Goal: Information Seeking & Learning: Understand process/instructions

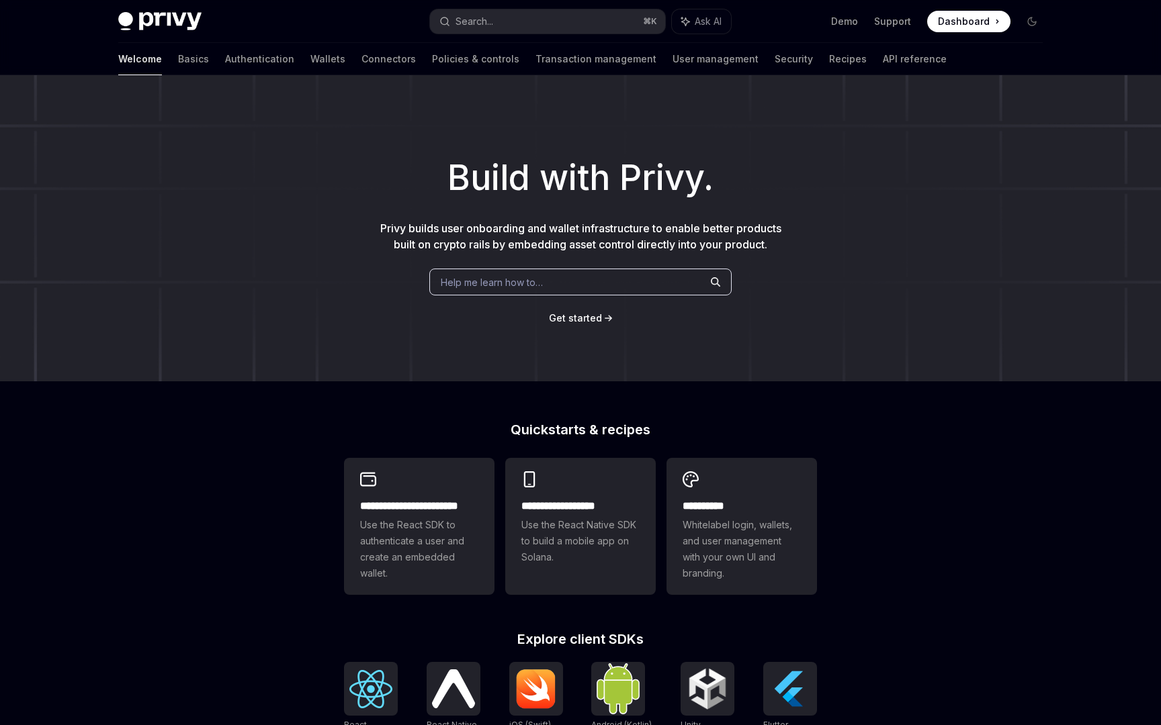
scroll to position [177, 0]
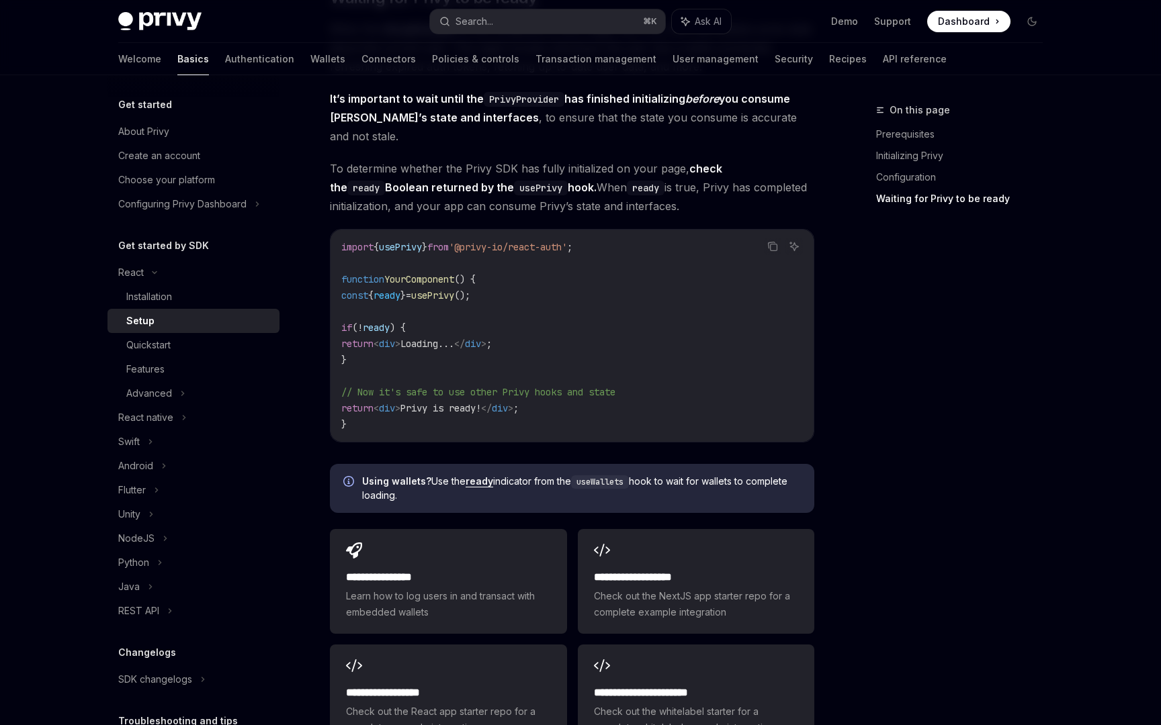
scroll to position [1372, 0]
click at [437, 538] on div "**********" at bounding box center [448, 581] width 236 height 105
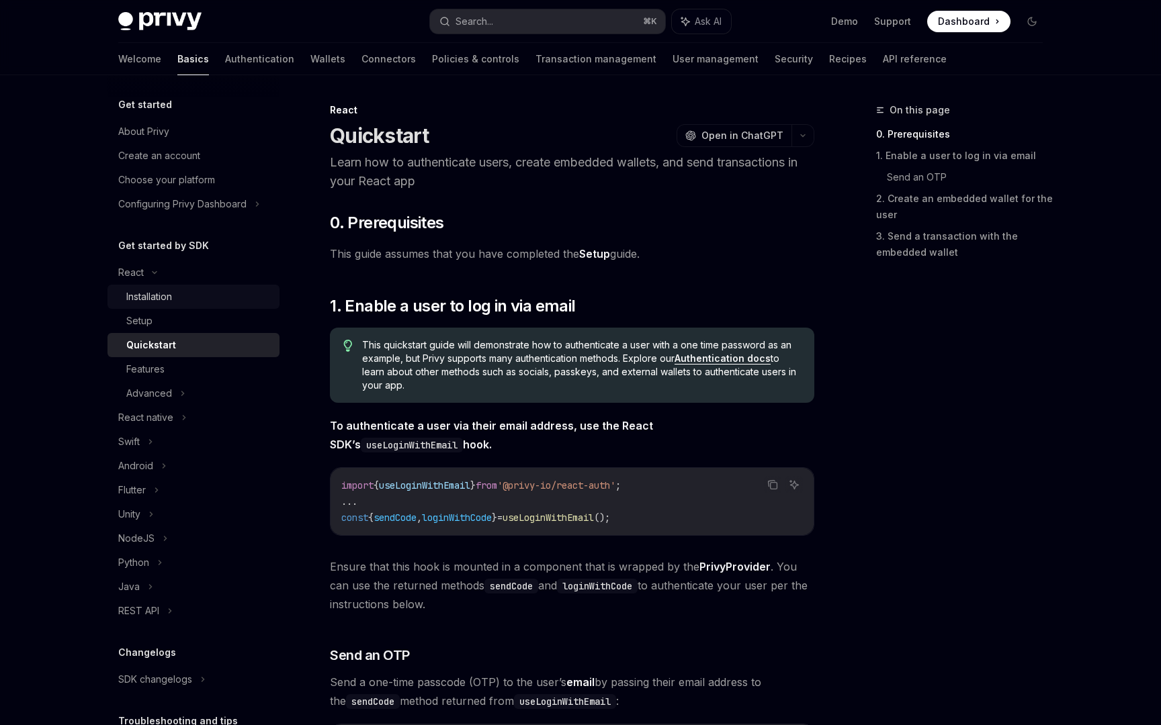
click at [154, 302] on div "Installation" at bounding box center [149, 297] width 46 height 16
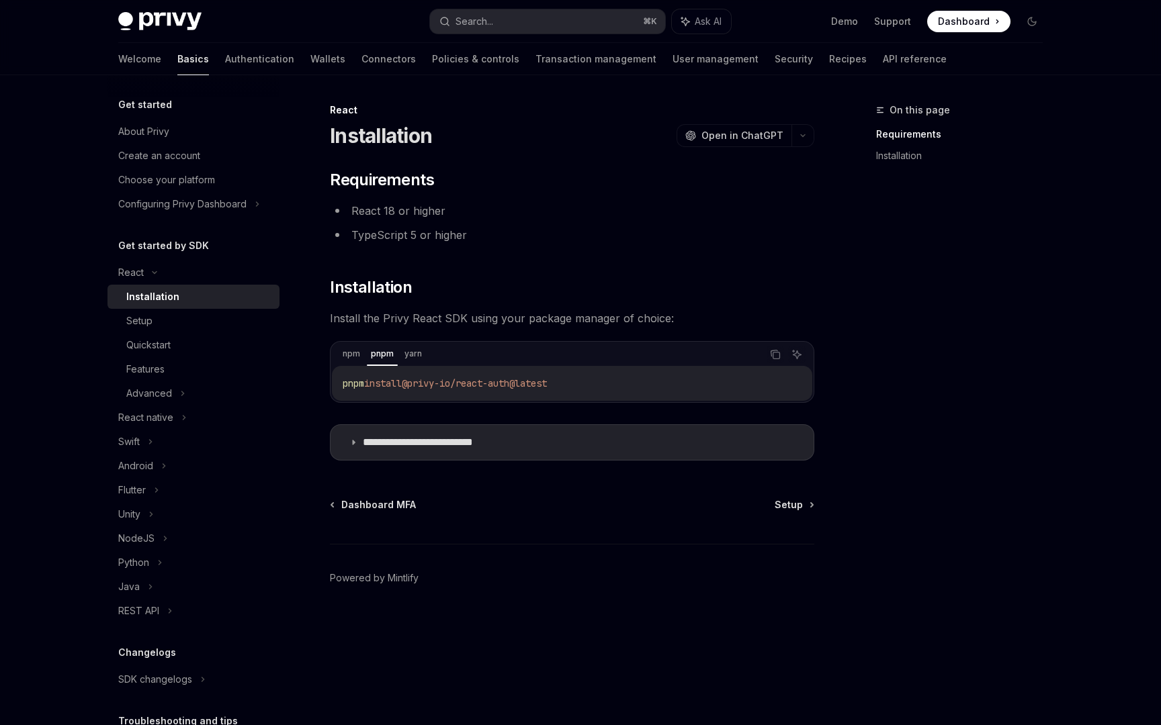
click at [416, 370] on div "pnpm install @privy-io/react-auth@latest" at bounding box center [572, 383] width 480 height 35
click at [416, 374] on div "pnpm install @privy-io/react-auth@latest" at bounding box center [572, 383] width 480 height 35
copy div "pnpm install @privy-io/react-auth@latest"
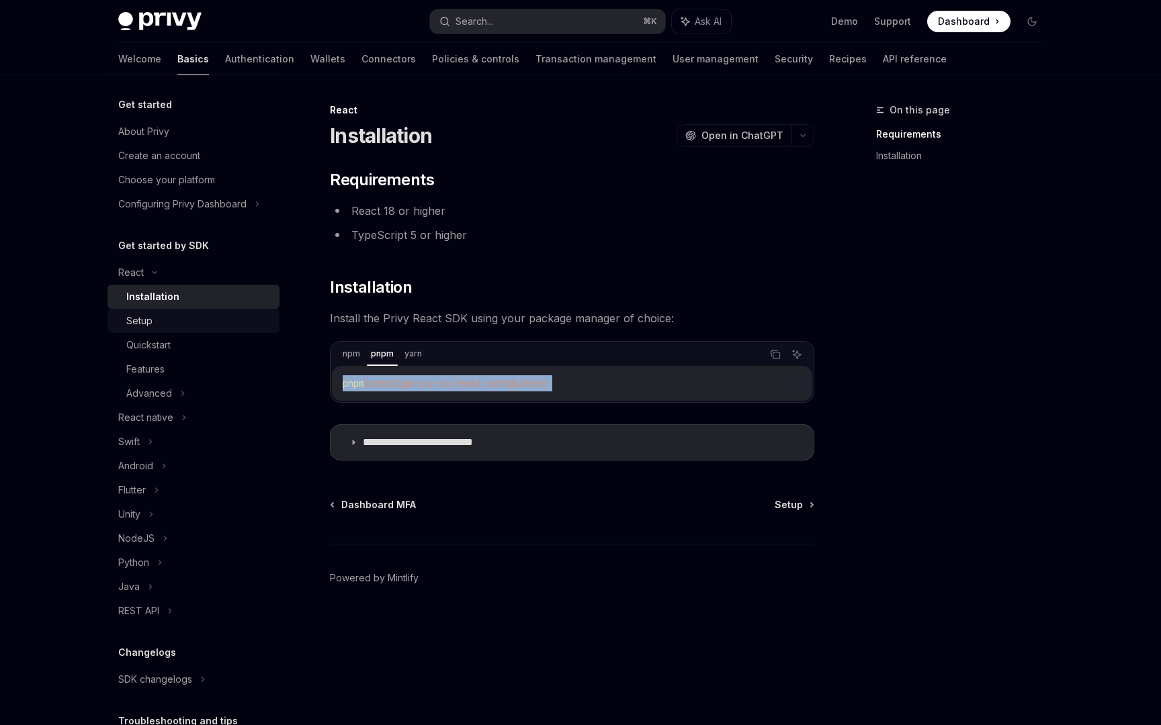
click at [150, 318] on div "Setup" at bounding box center [139, 321] width 26 height 16
type textarea "*"
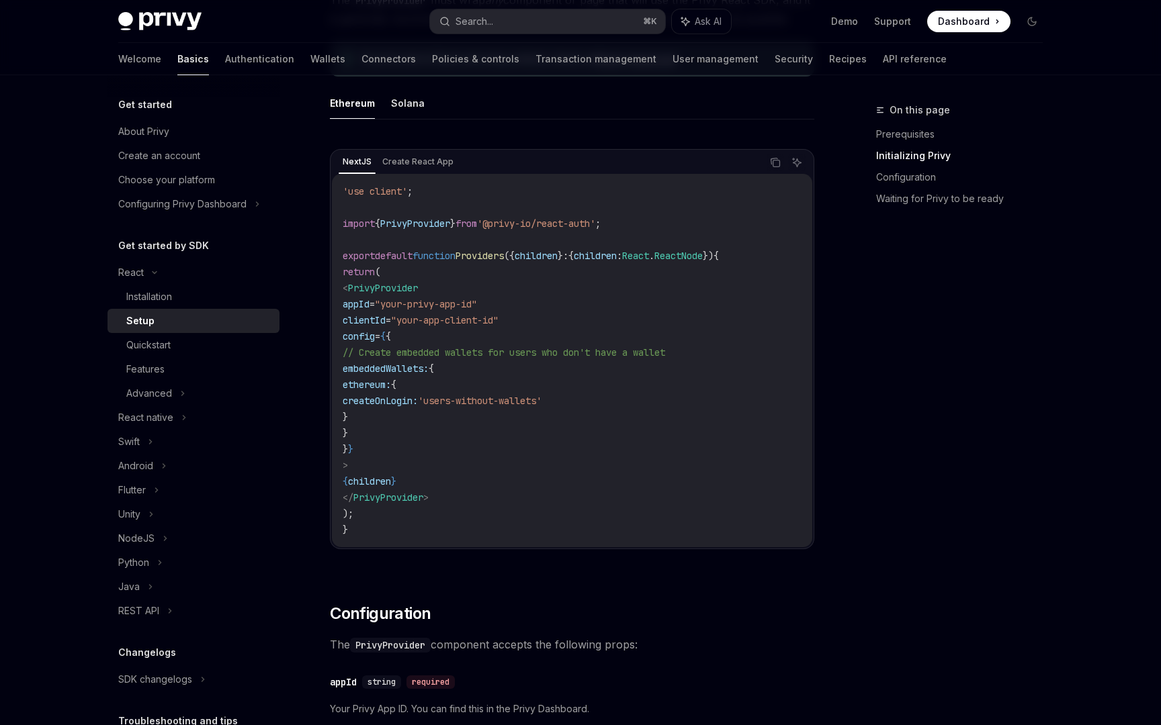
scroll to position [394, 0]
click at [773, 165] on icon "Copy the contents from the code block" at bounding box center [775, 162] width 11 height 11
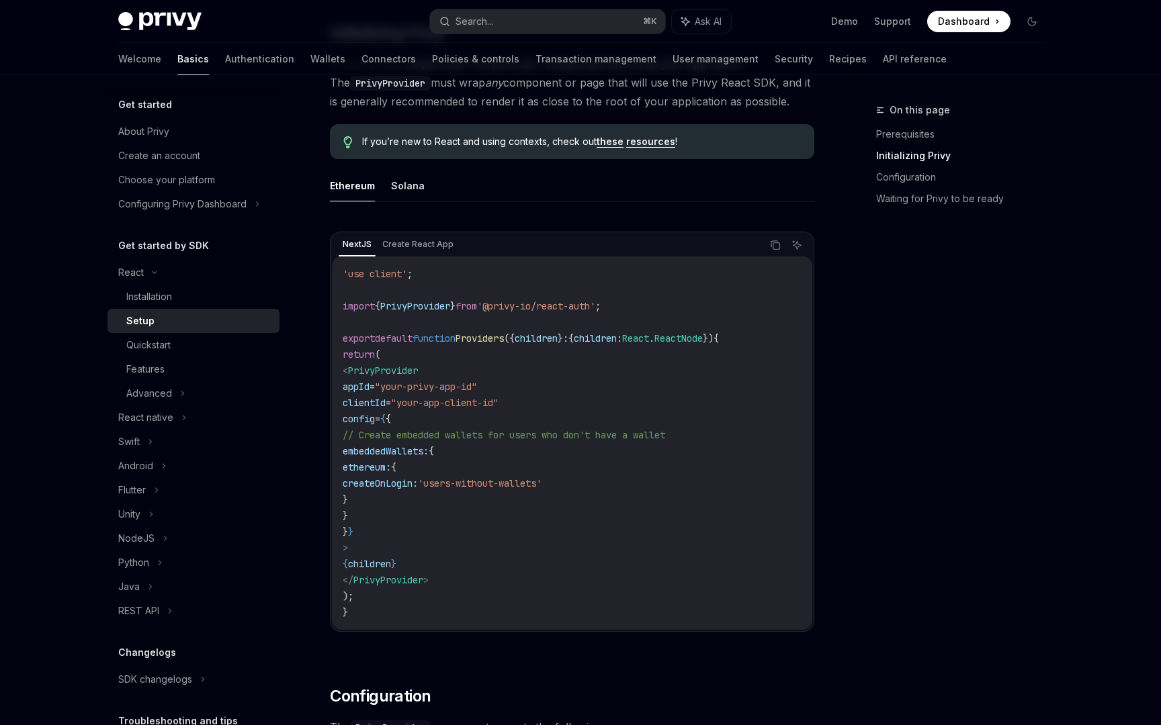
scroll to position [307, 0]
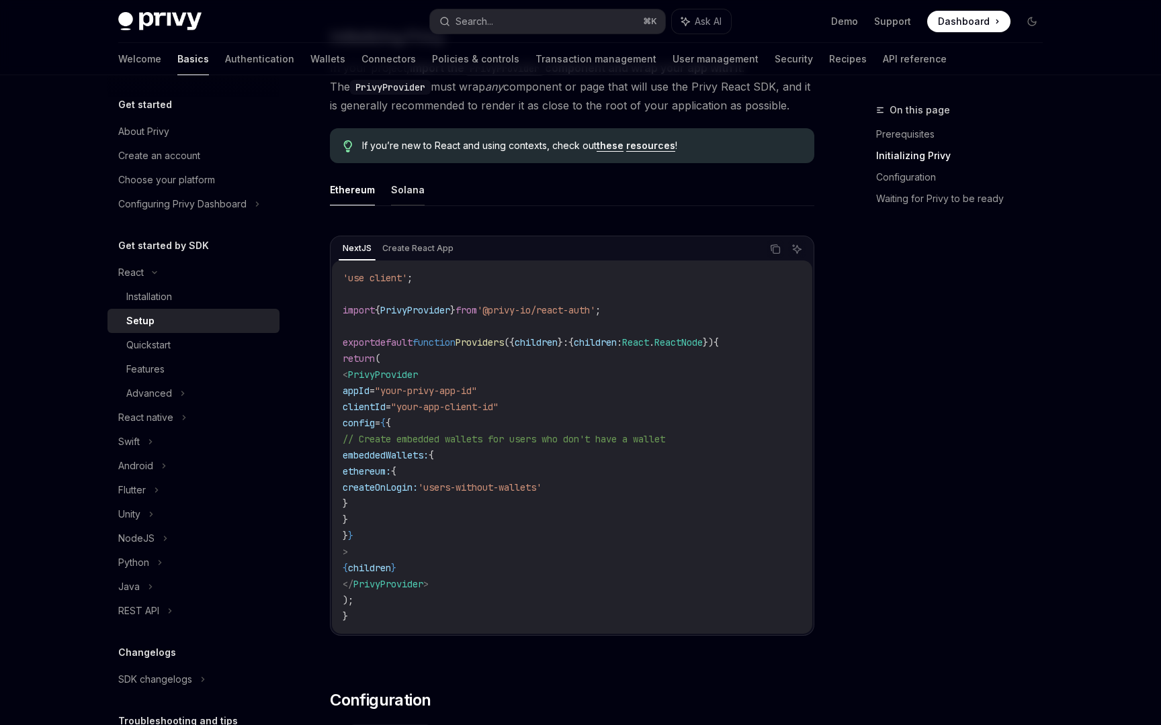
click at [403, 187] on button "Solana" at bounding box center [408, 190] width 34 height 32
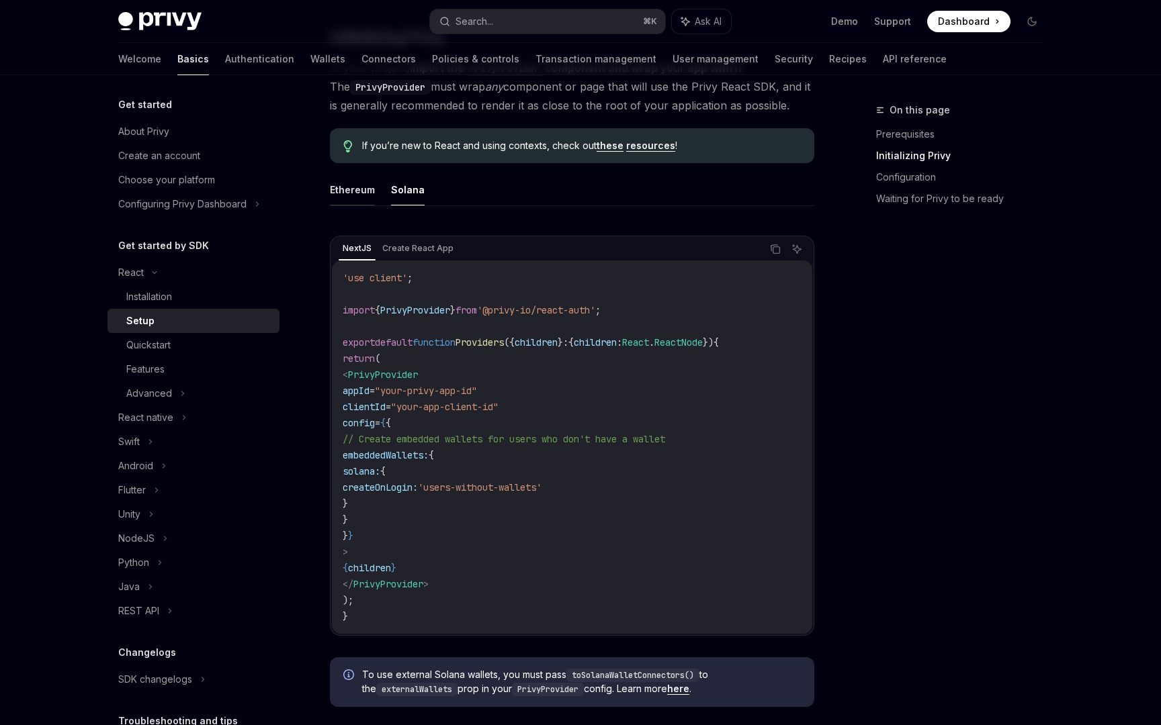
click at [347, 194] on button "Ethereum" at bounding box center [352, 190] width 45 height 32
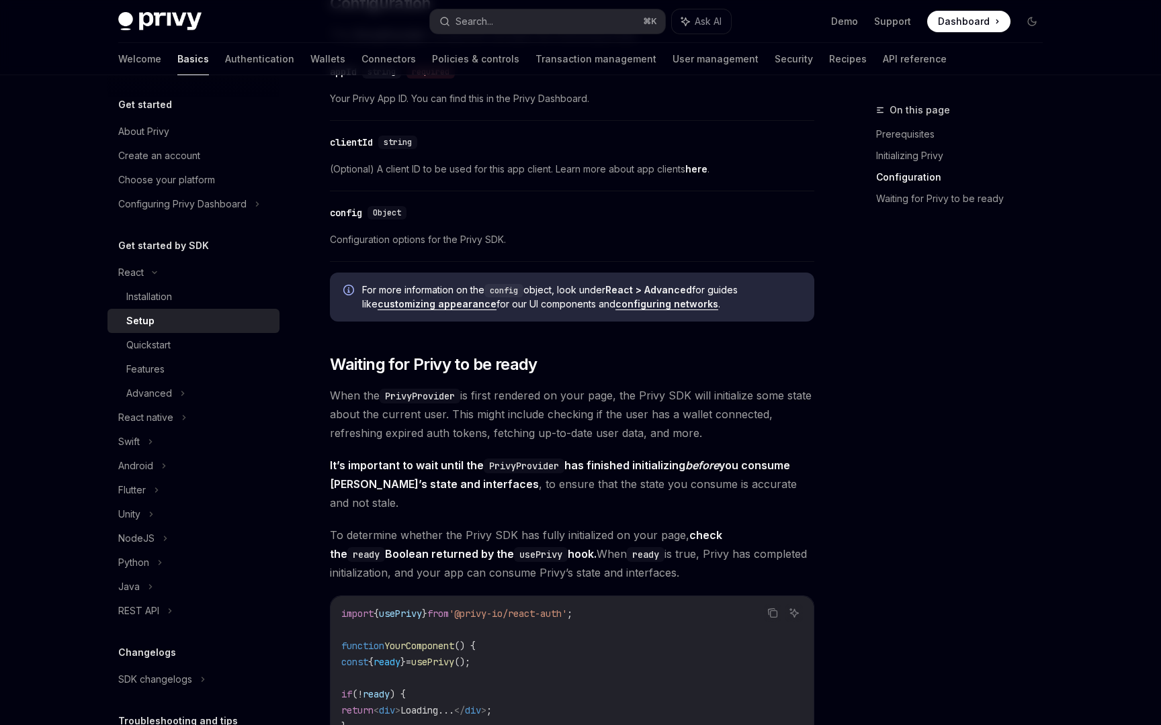
scroll to position [1007, 0]
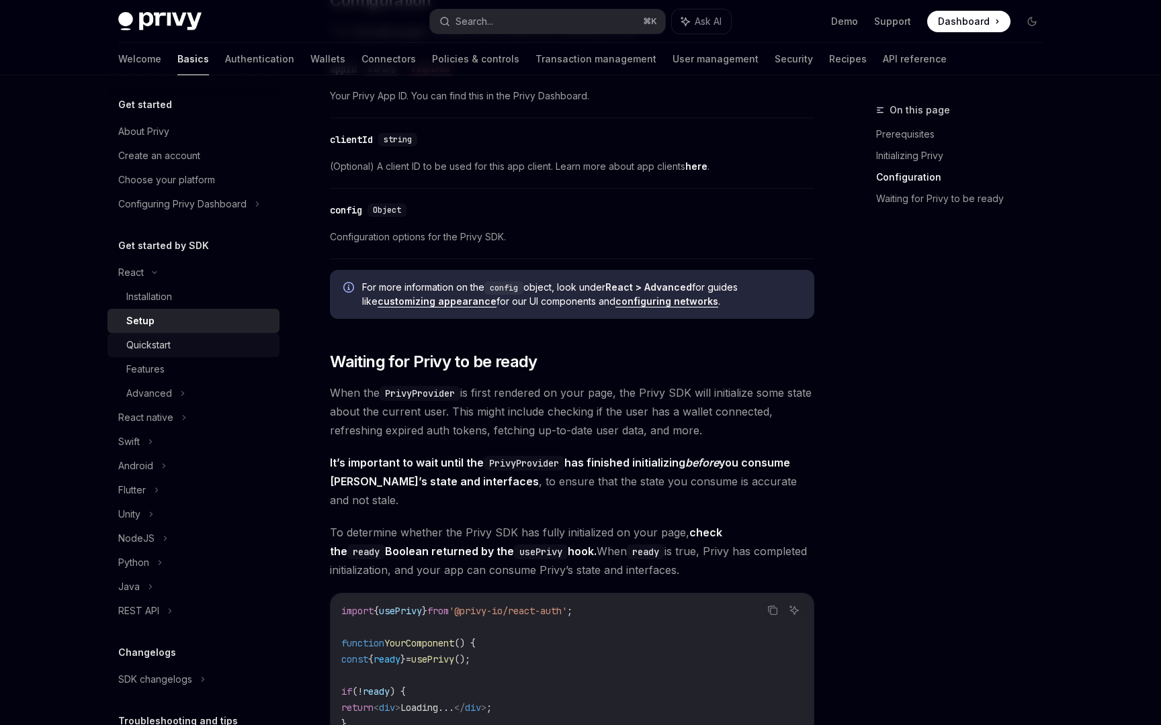
click at [176, 342] on div "Quickstart" at bounding box center [198, 345] width 145 height 16
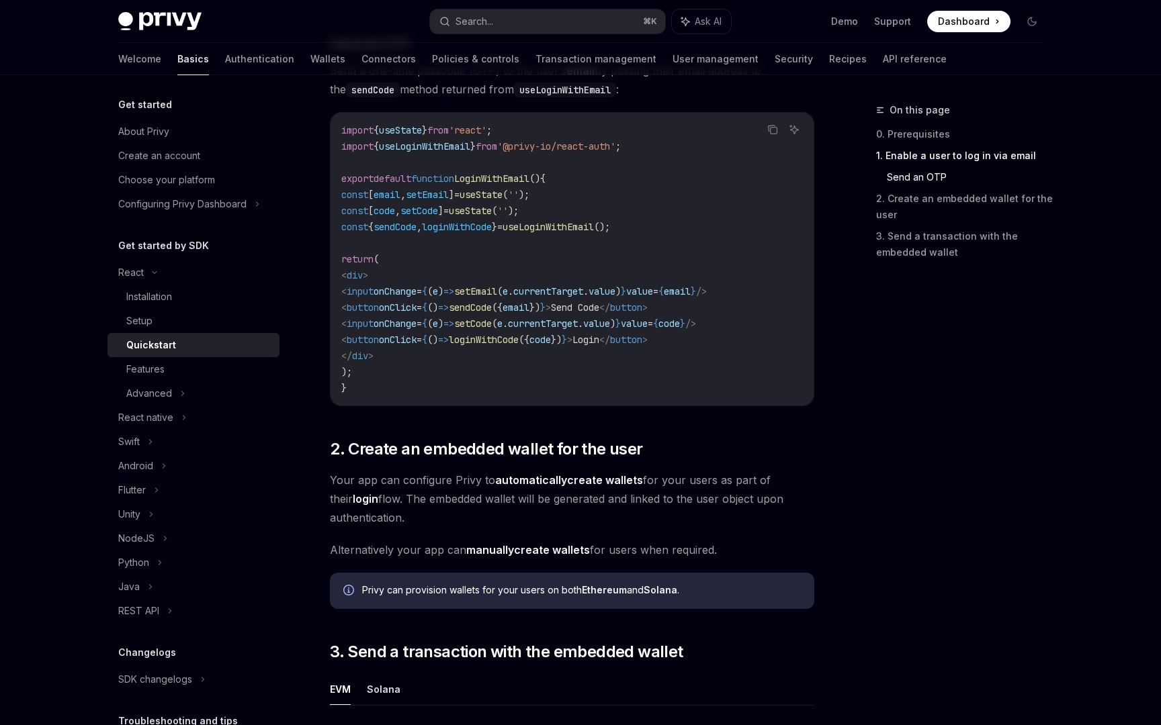
scroll to position [613, 0]
click at [145, 368] on div "Features" at bounding box center [145, 369] width 38 height 16
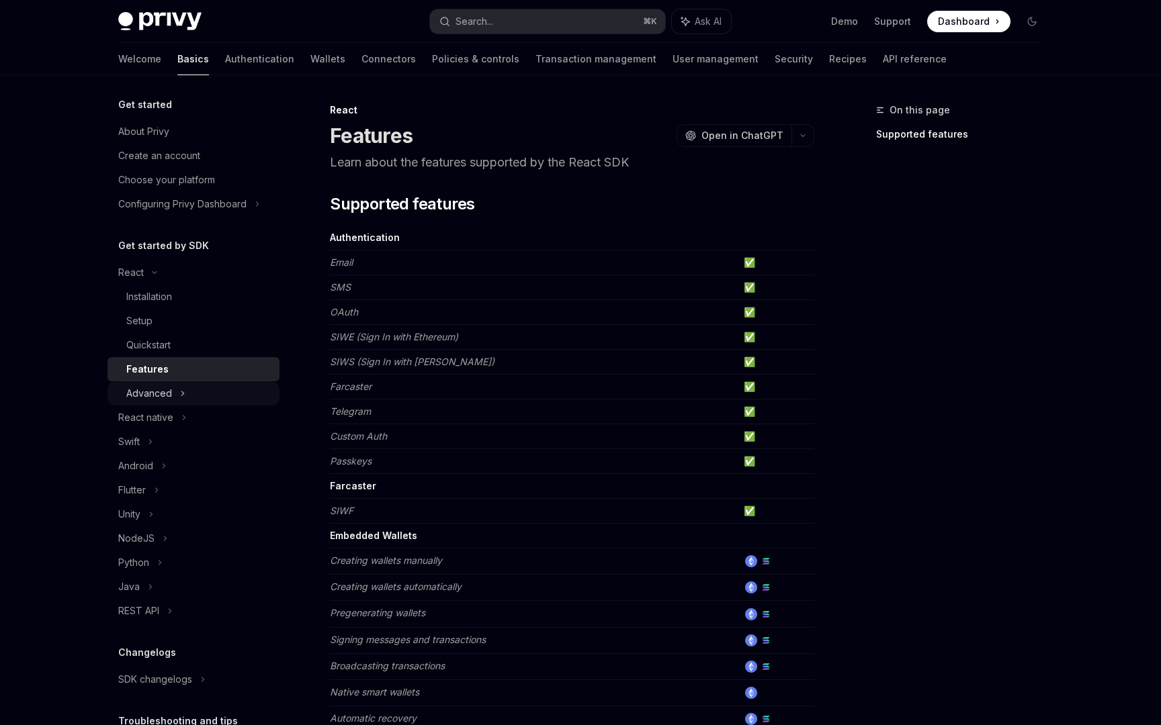
click at [152, 396] on div "Advanced" at bounding box center [149, 394] width 46 height 16
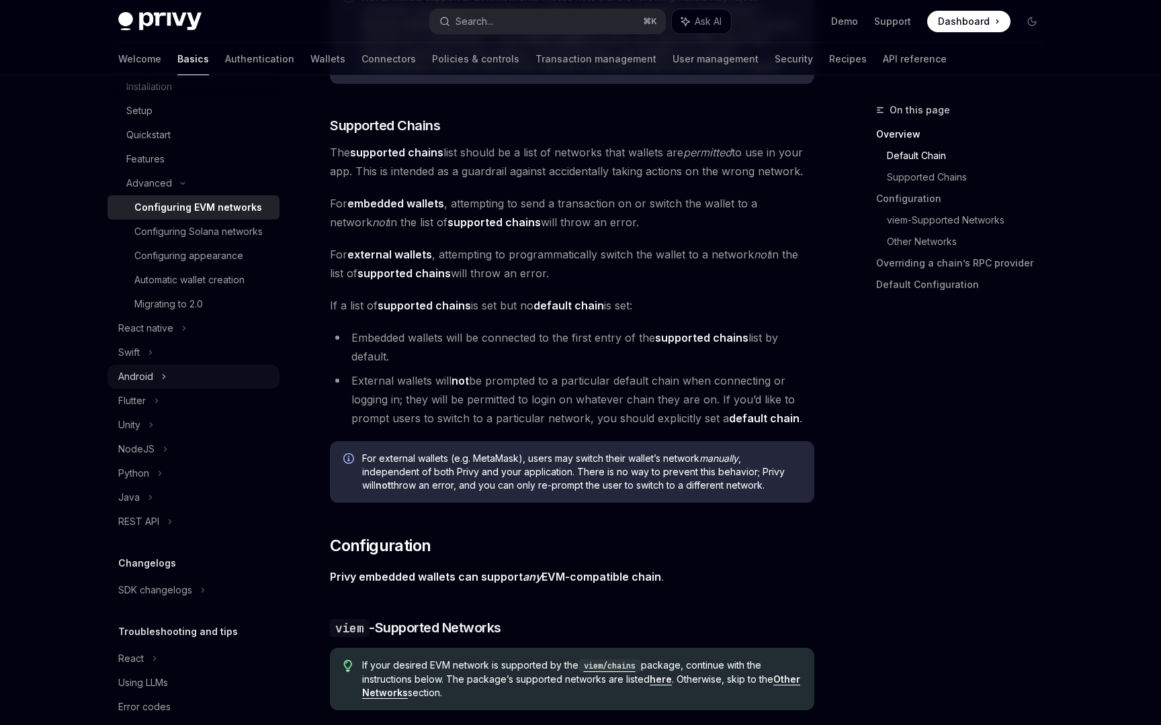
scroll to position [231, 0]
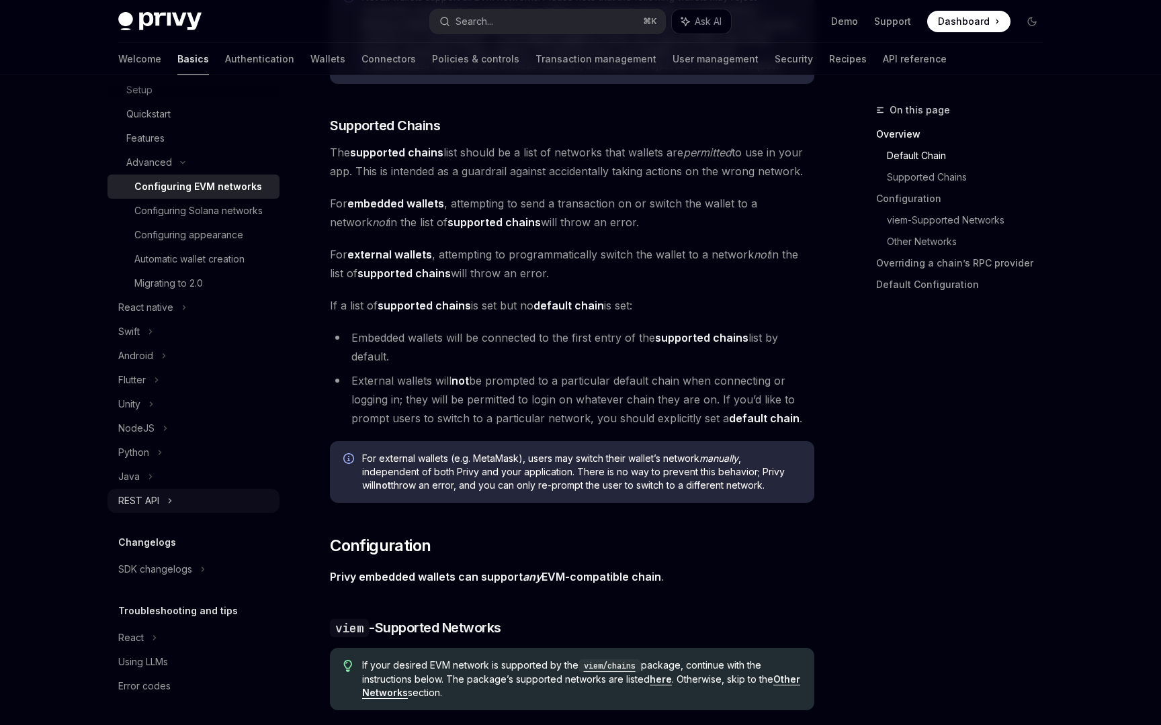
click at [152, 496] on div "REST API" at bounding box center [138, 501] width 41 height 16
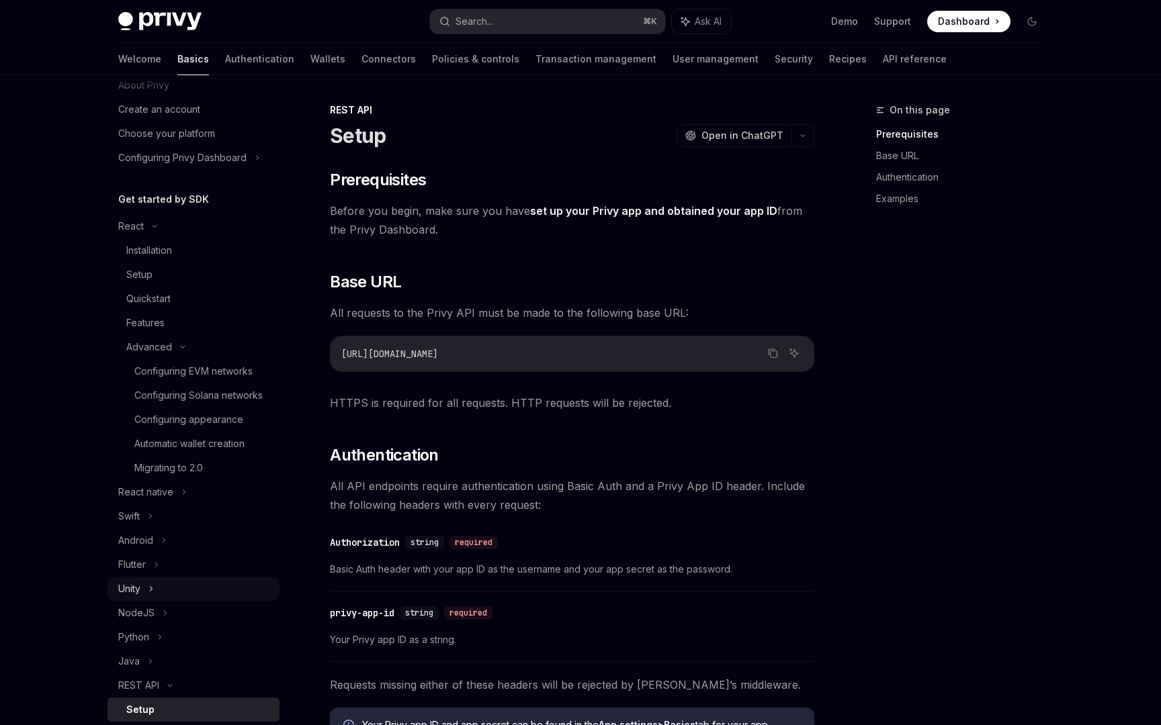
scroll to position [46, 0]
click at [144, 253] on div "Installation" at bounding box center [149, 251] width 46 height 16
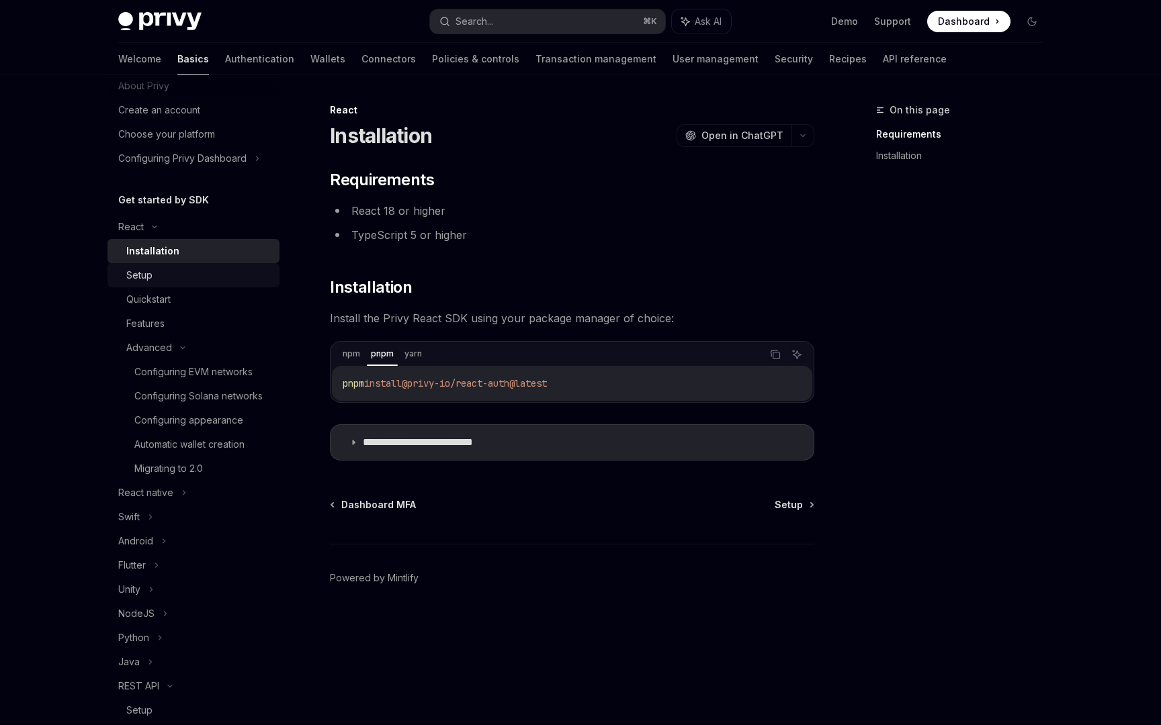
click at [146, 273] on div "Setup" at bounding box center [139, 275] width 26 height 16
type textarea "*"
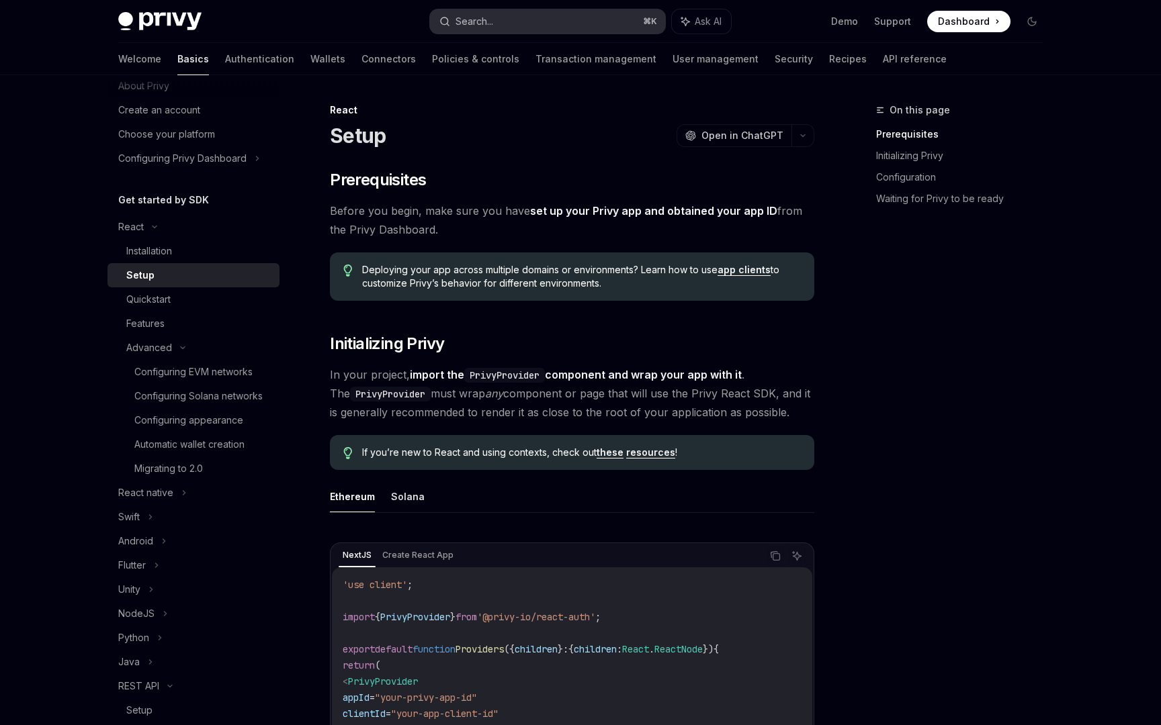
click at [504, 17] on button "Search... ⌘ K" at bounding box center [547, 21] width 235 height 24
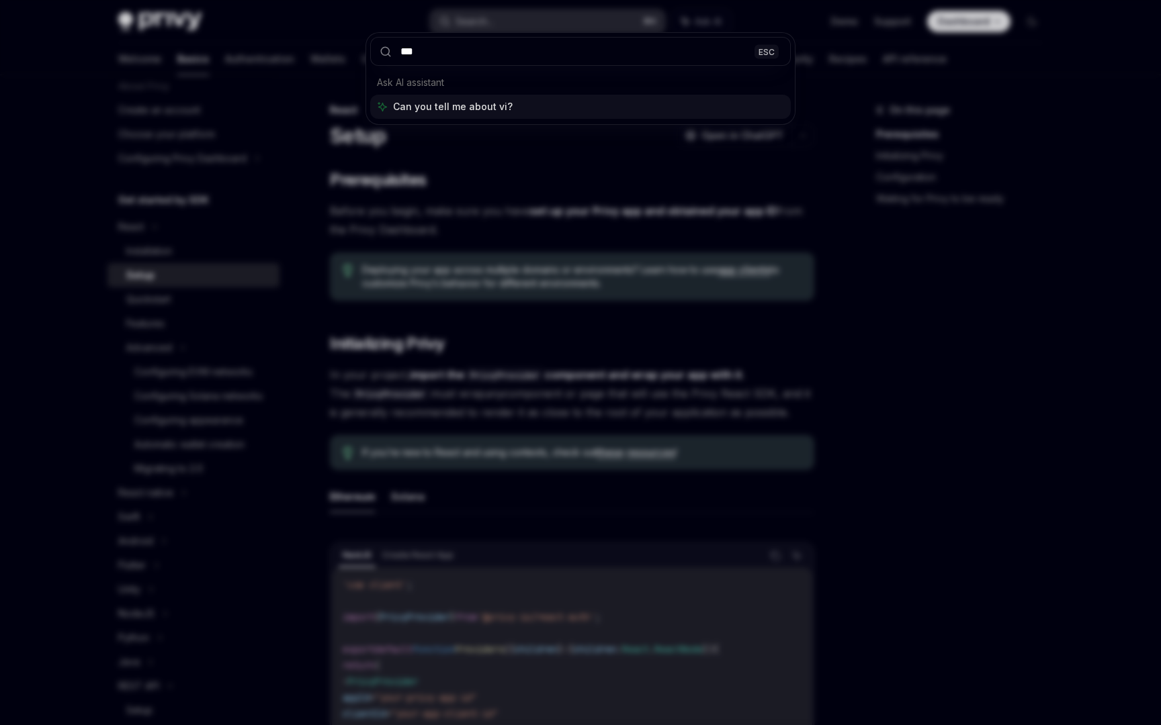
type input "****"
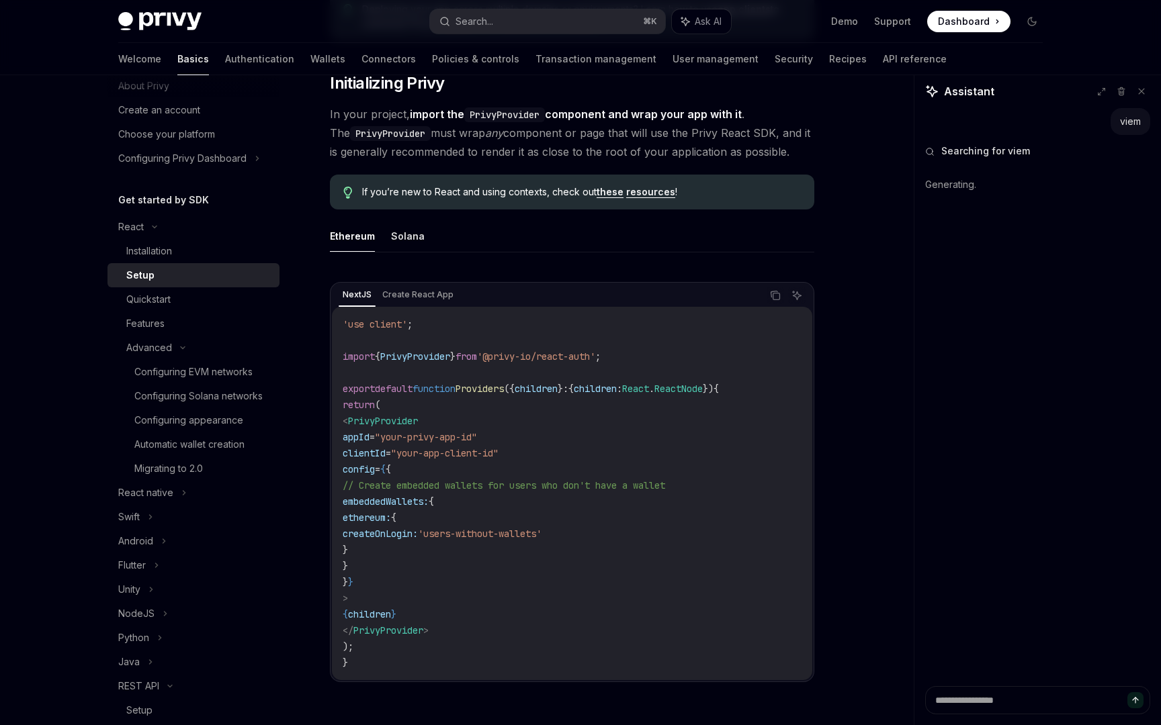
scroll to position [262, 0]
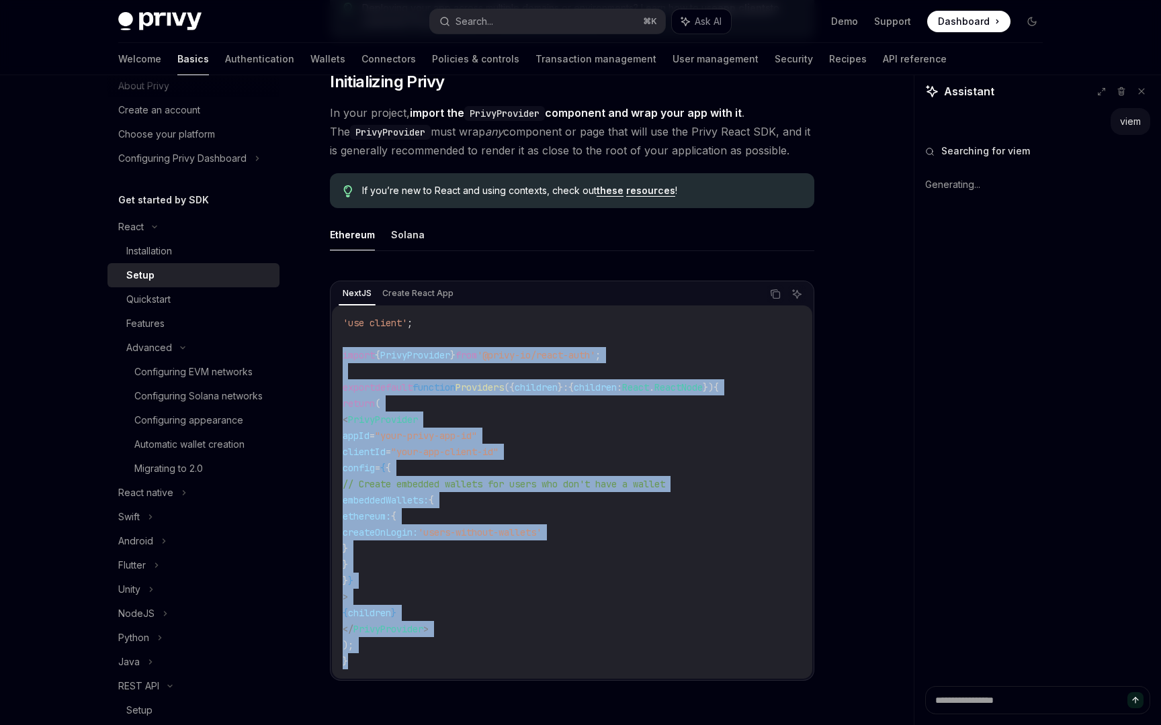
drag, startPoint x: 404, startPoint y: 664, endPoint x: 330, endPoint y: 354, distance: 318.3
click at [330, 354] on div "NextJS Create React App Copy Ask AI 'use client' ; import { PrivyProvider } fro…" at bounding box center [572, 481] width 484 height 400
copy code "import { PrivyProvider } from '@privy-io/react-auth' ; export default function …"
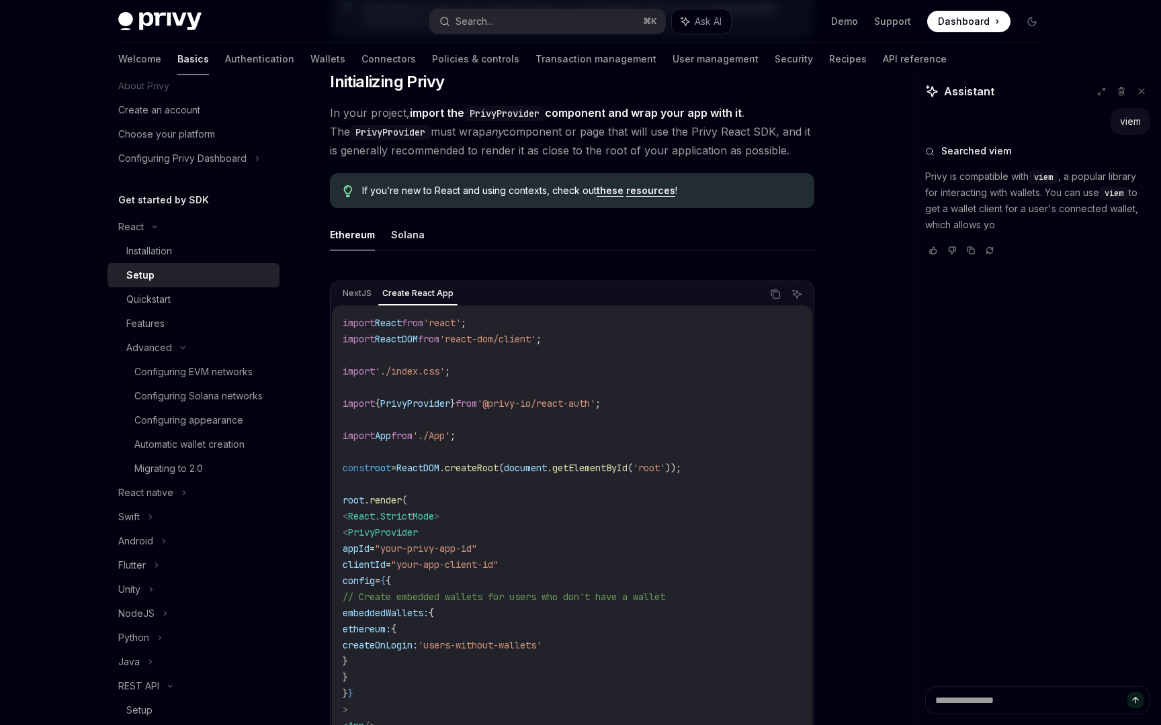
click at [475, 400] on span "from" at bounding box center [465, 404] width 21 height 12
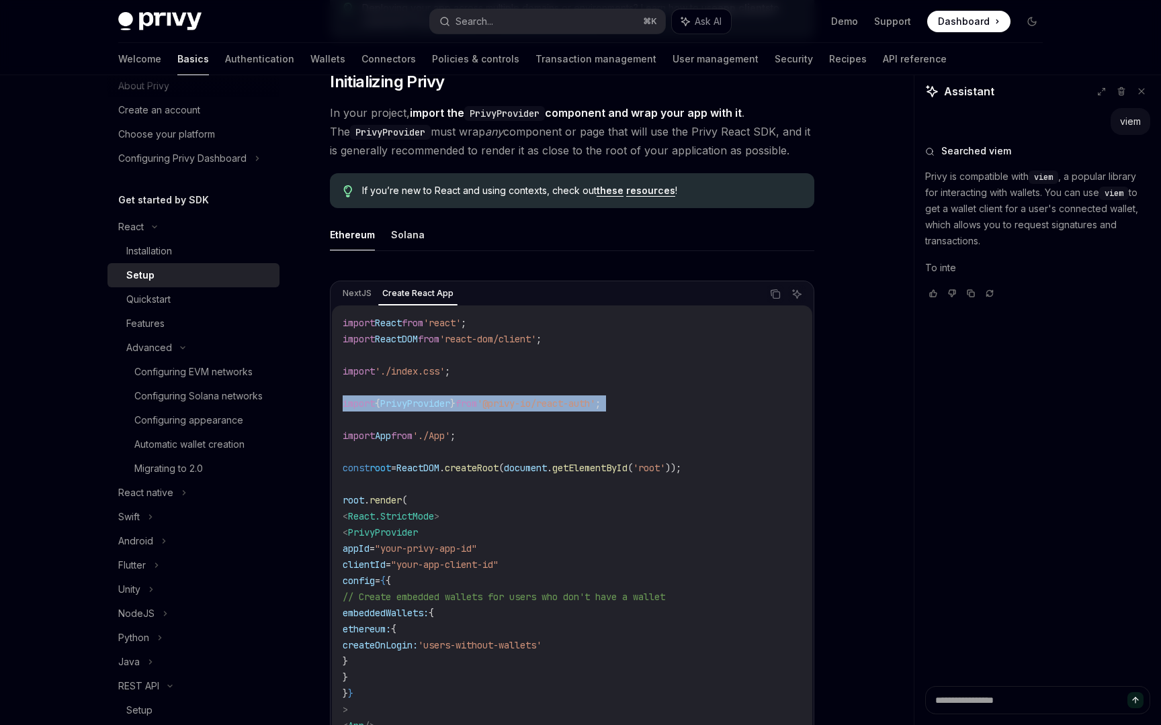
click at [475, 400] on span "from" at bounding box center [465, 404] width 21 height 12
copy code "import { PrivyProvider } from '@privy-io/react-auth' ;"
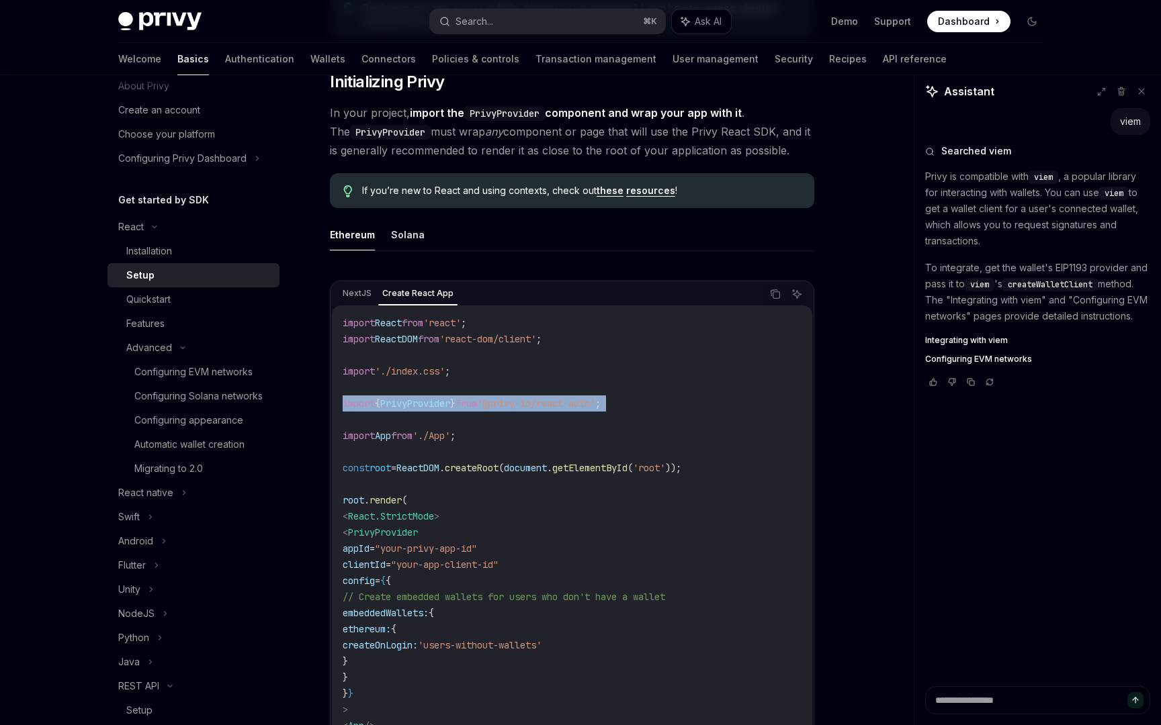
type textarea "*"
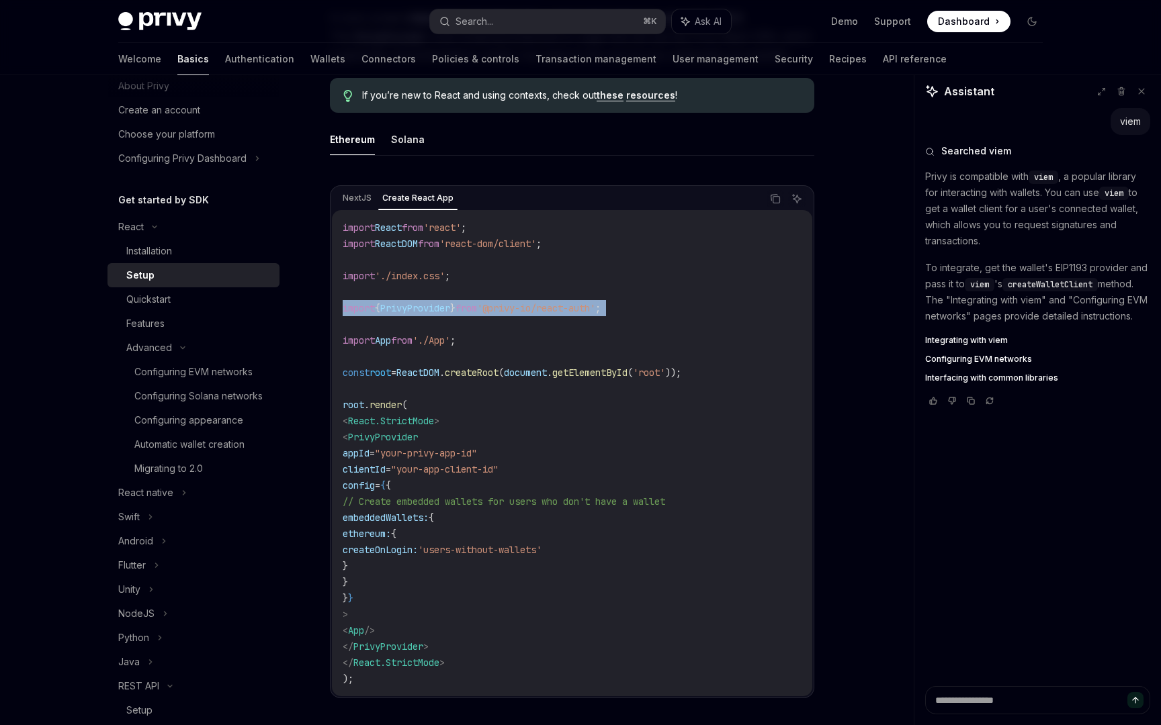
scroll to position [367, 0]
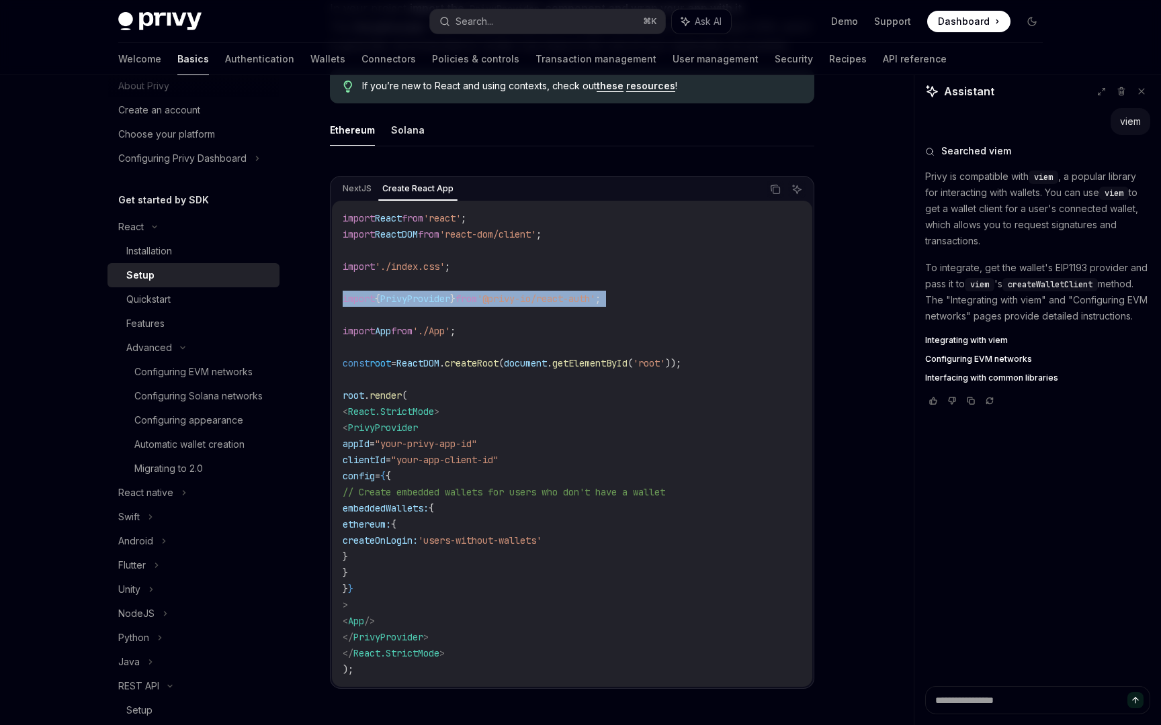
drag, startPoint x: 358, startPoint y: 427, endPoint x: 470, endPoint y: 606, distance: 211.2
click at [470, 606] on code "import React from 'react' ; import ReactDOM from 'react-dom/client' ; import '.…" at bounding box center [572, 444] width 459 height 468
copy code "< PrivyProvider appId = "your-privy-app-id" clientId = "your-app-client-id" con…"
